Goal: Task Accomplishment & Management: Manage account settings

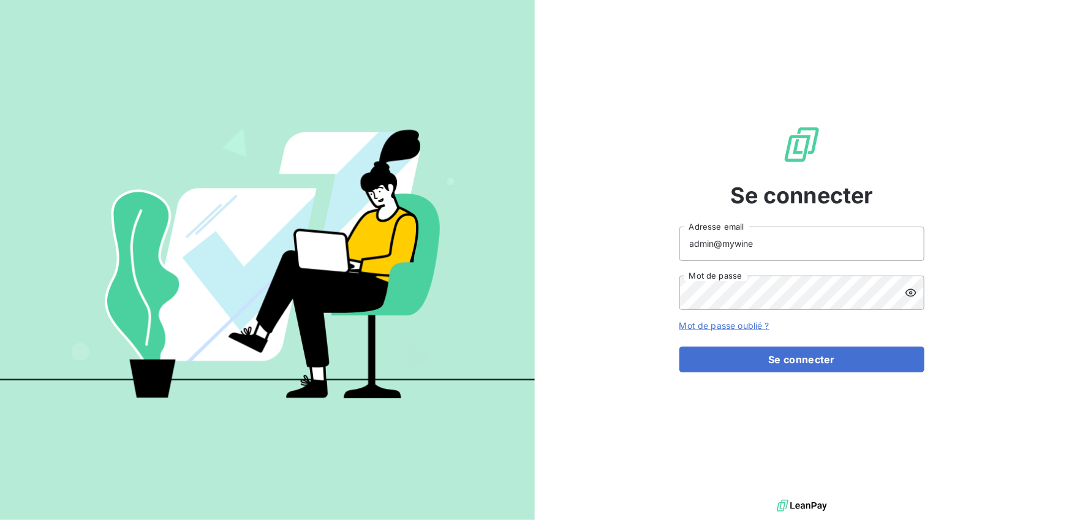
click at [748, 240] on input "admin@mywine" at bounding box center [802, 244] width 245 height 34
type input "admin@loumi"
click at [680, 347] on button "Se connecter" at bounding box center [802, 360] width 245 height 26
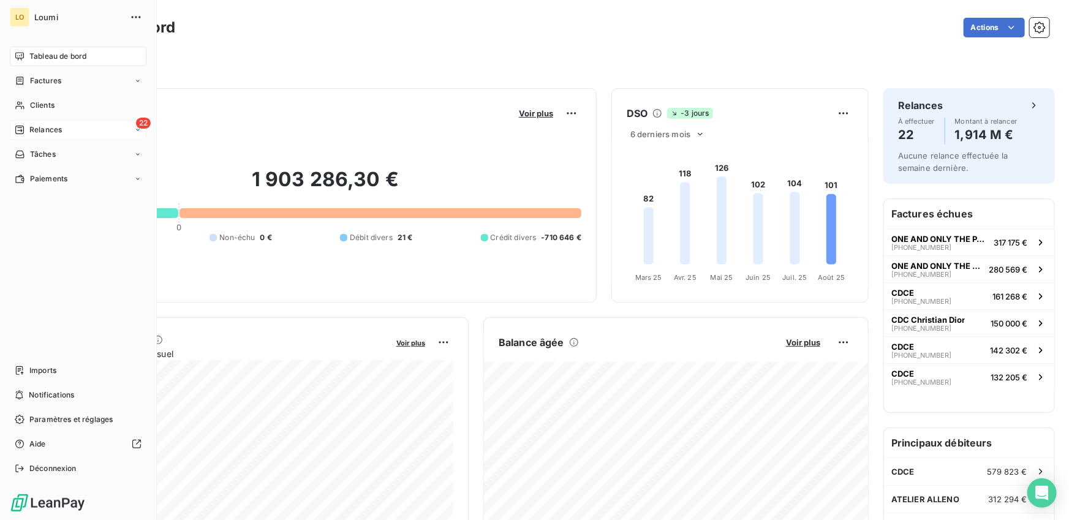
click at [62, 134] on div "22 Relances" at bounding box center [78, 130] width 137 height 20
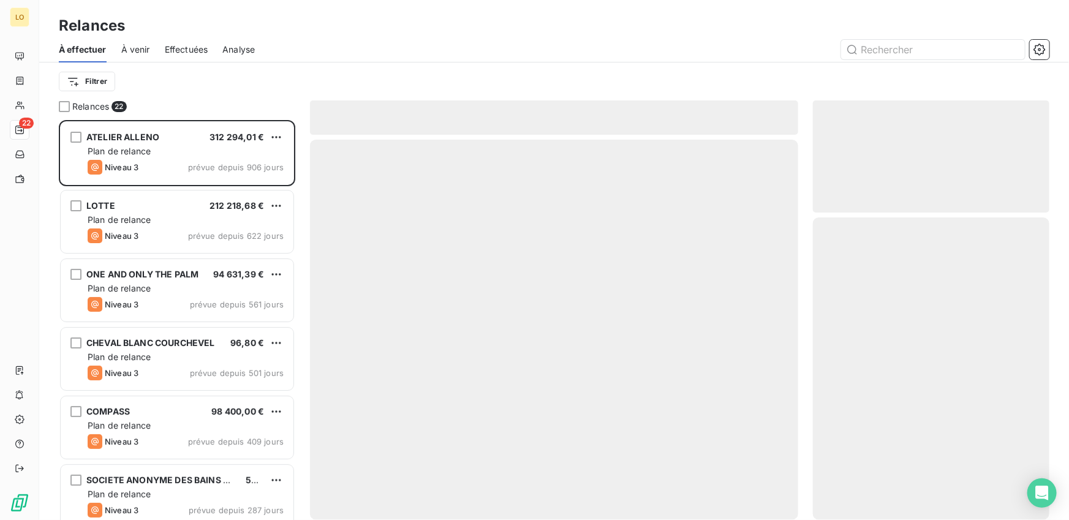
scroll to position [400, 237]
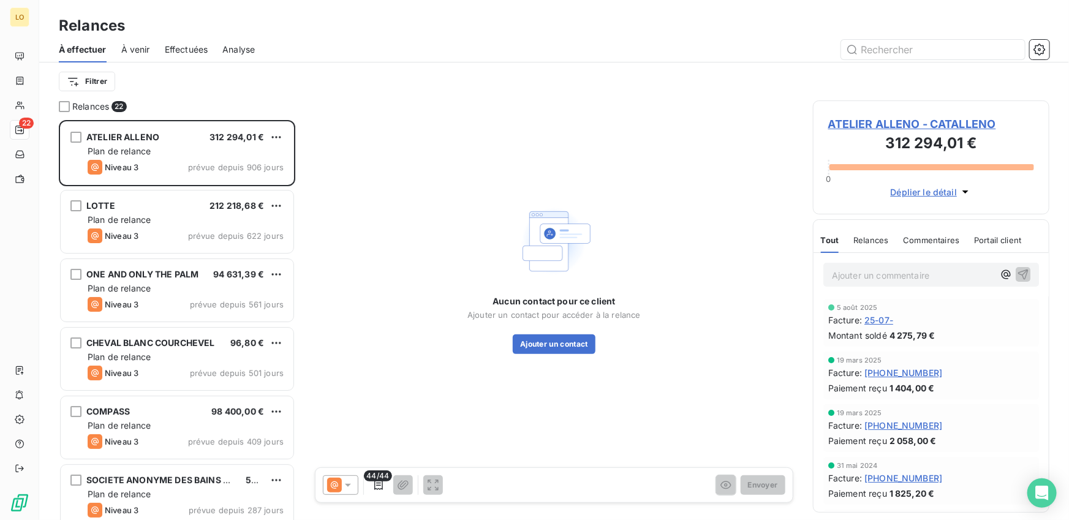
click at [180, 44] on span "Effectuées" at bounding box center [187, 50] width 44 height 12
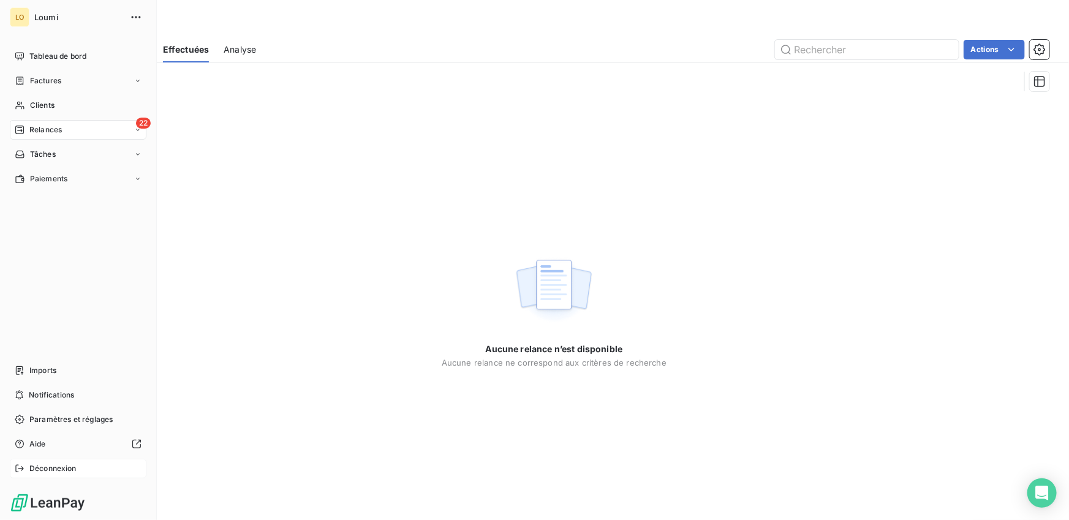
click at [34, 468] on span "Déconnexion" at bounding box center [52, 468] width 47 height 11
